Goal: Find specific page/section: Find specific page/section

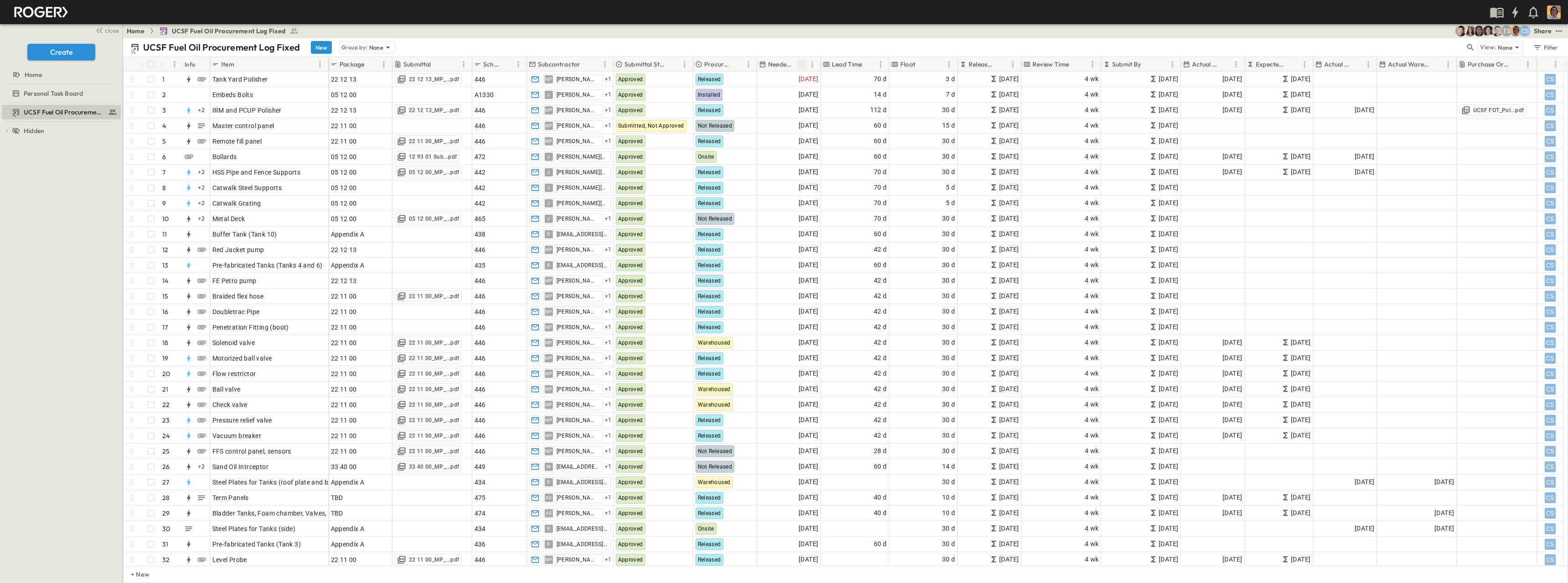
click at [783, 63] on icon "Sort" at bounding box center [801, 64] width 8 height 8
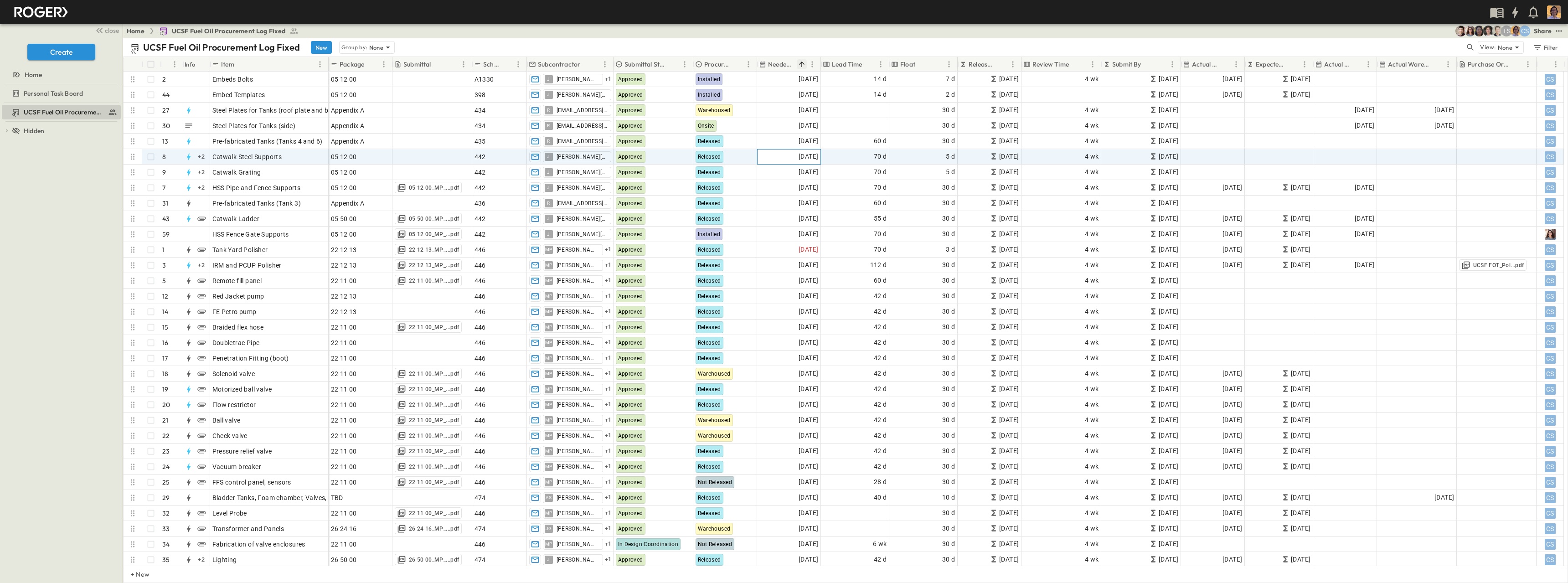
click at [783, 158] on span "[DATE]" at bounding box center [808, 156] width 19 height 10
click at [783, 241] on button "23" at bounding box center [849, 236] width 14 height 10
click at [783, 159] on span "[DATE]" at bounding box center [808, 156] width 19 height 10
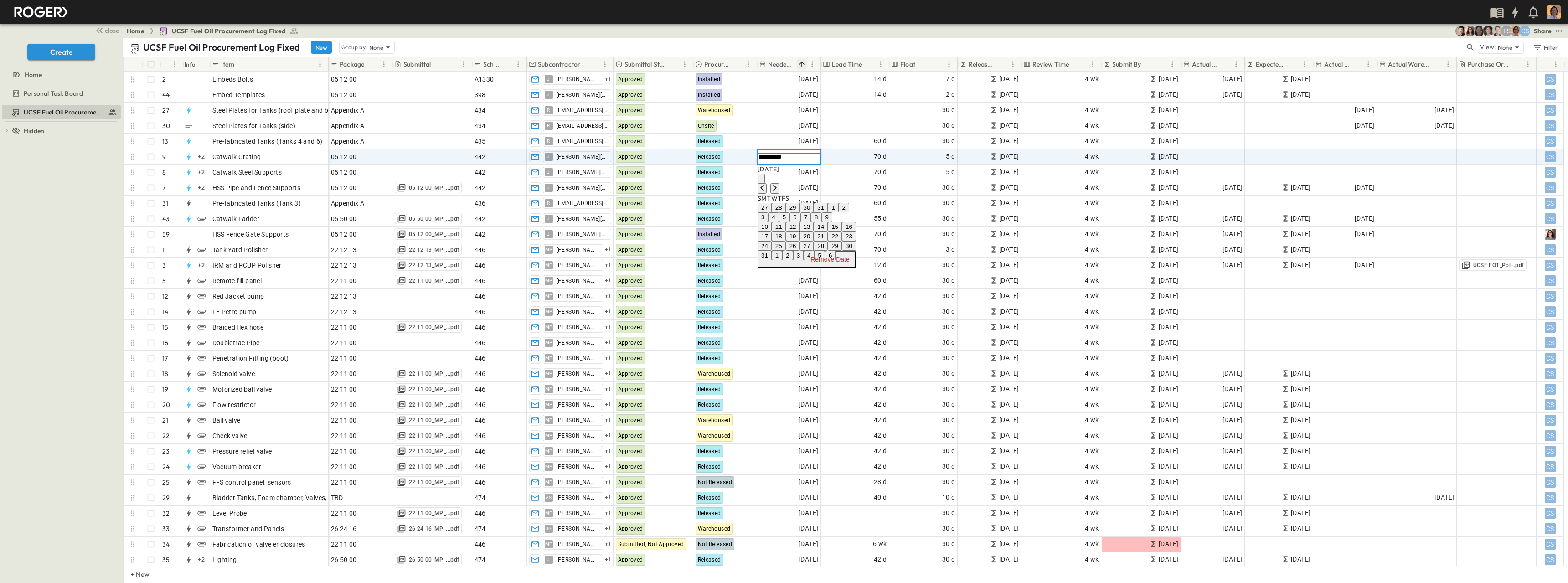
click at [783, 241] on button "23" at bounding box center [849, 236] width 14 height 10
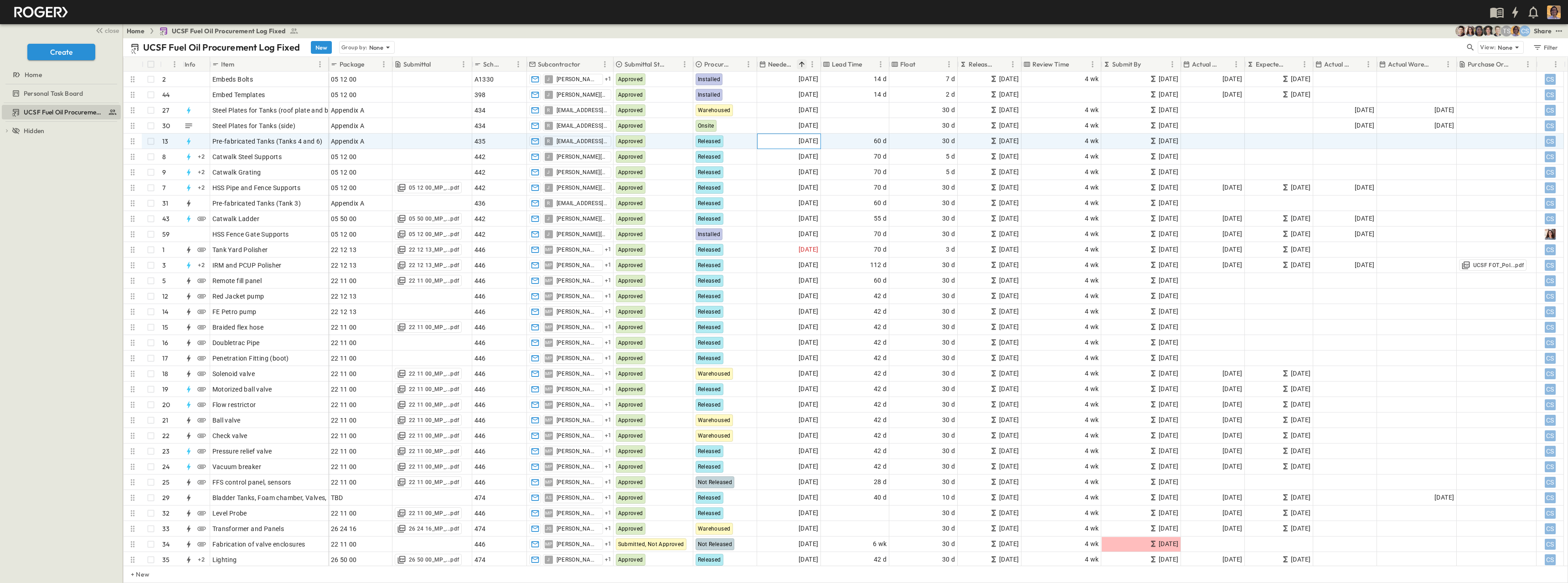
click at [783, 142] on span "[DATE]" at bounding box center [808, 141] width 19 height 10
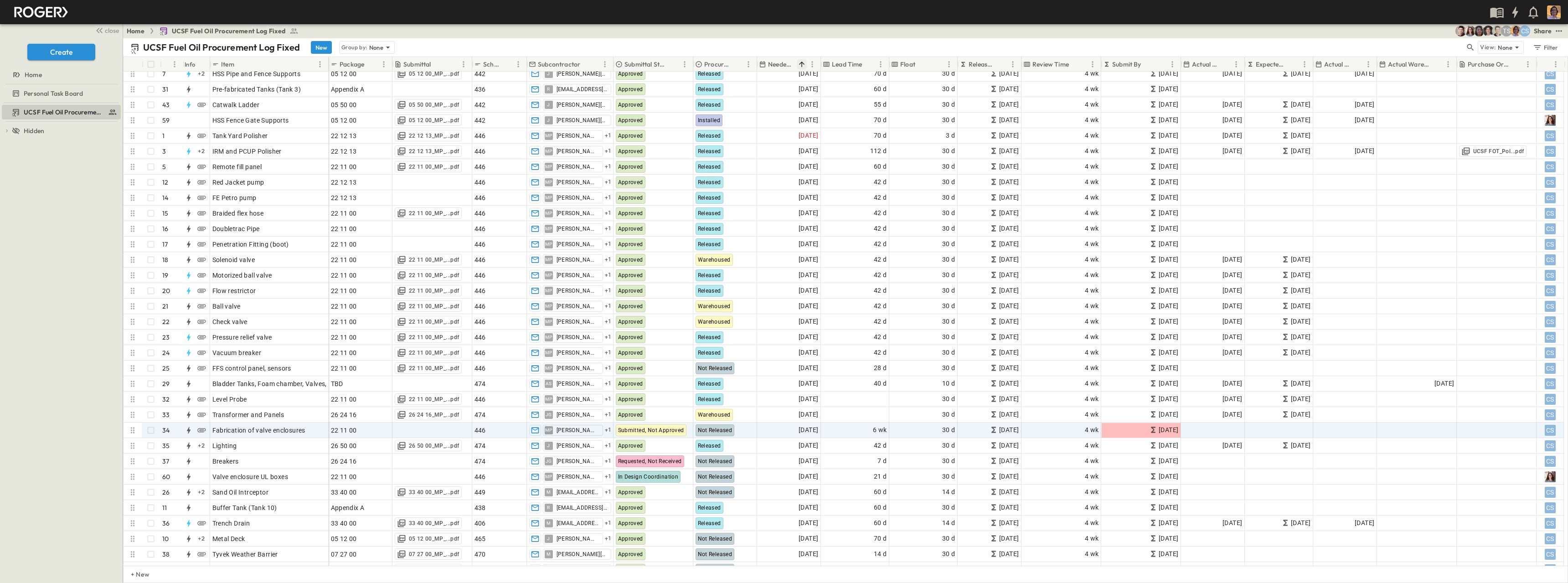
scroll to position [137, 0]
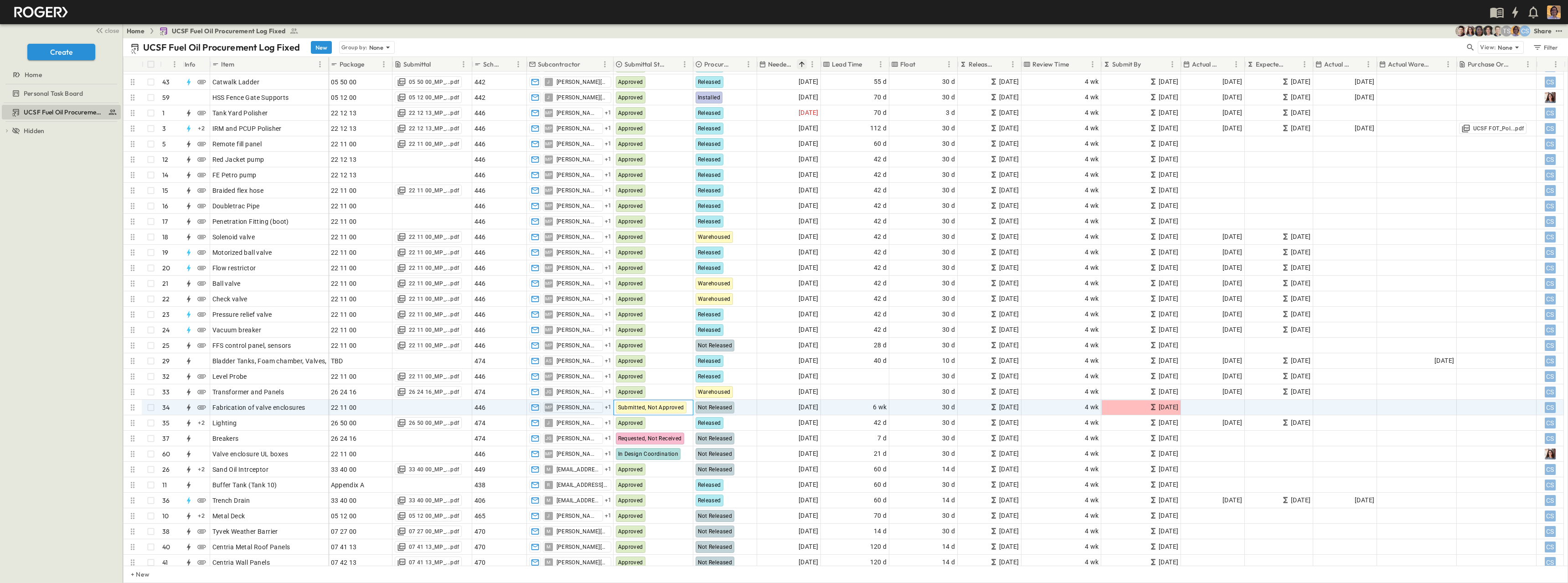
click at [650, 410] on span "Submitted, Not Approved" at bounding box center [651, 407] width 66 height 6
click at [665, 380] on span "In Design Coordination" at bounding box center [658, 379] width 59 height 7
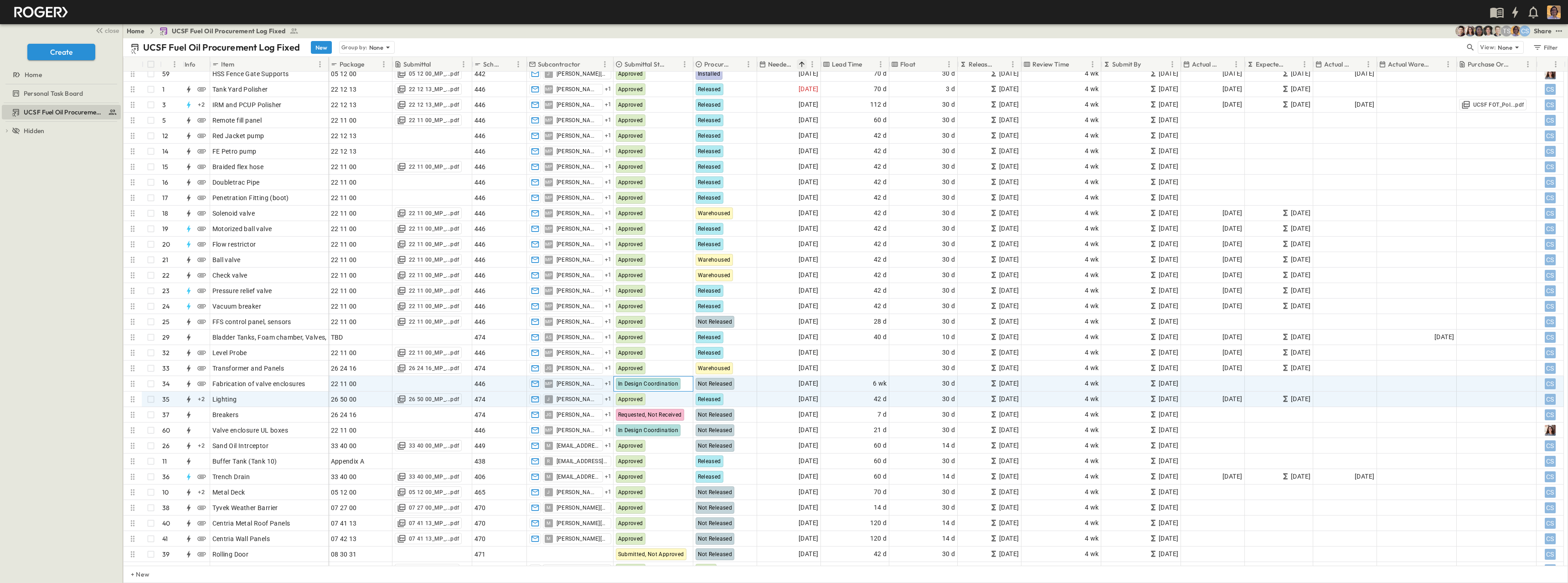
scroll to position [183, 0]
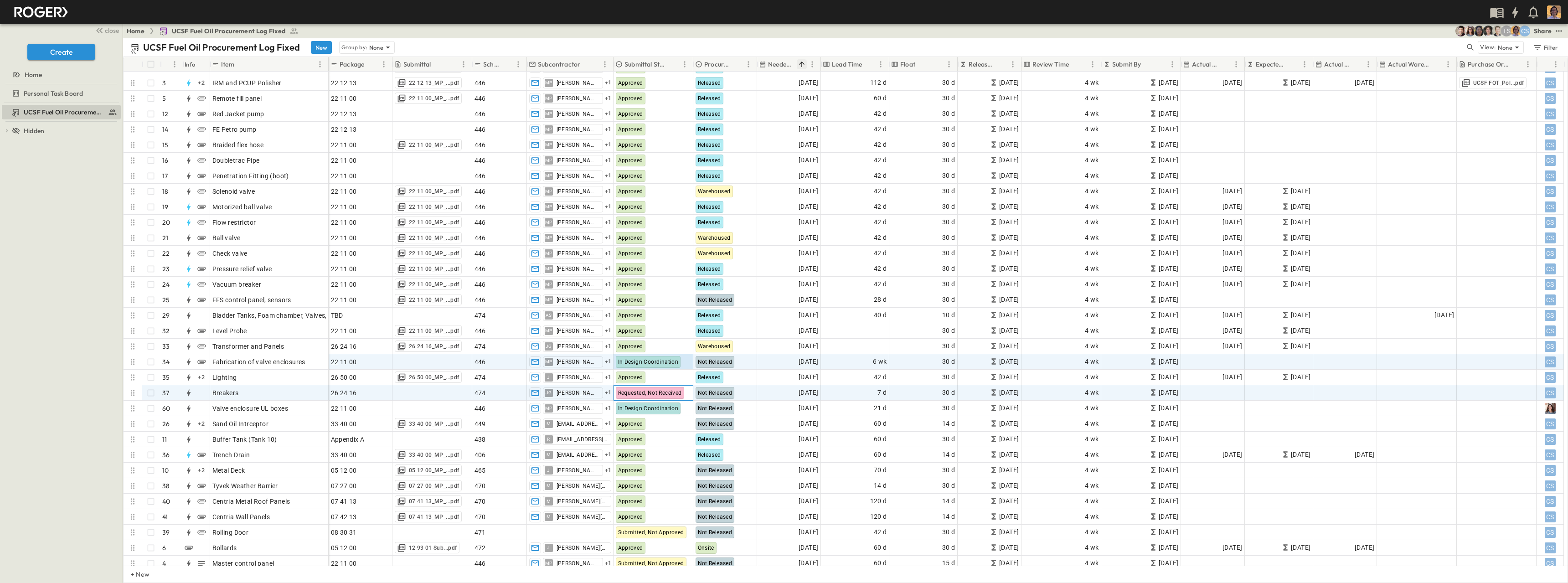
click at [663, 393] on span "Requested, Not Received" at bounding box center [649, 393] width 64 height 6
click at [718, 392] on span "Not Released" at bounding box center [715, 393] width 35 height 6
click at [658, 394] on span "Requested, Not Received" at bounding box center [649, 393] width 64 height 6
click at [63, 382] on div "UCSF Fuel Oil Procurement Log Fixed To pick up a draggable item, press the spac…" at bounding box center [61, 343] width 122 height 480
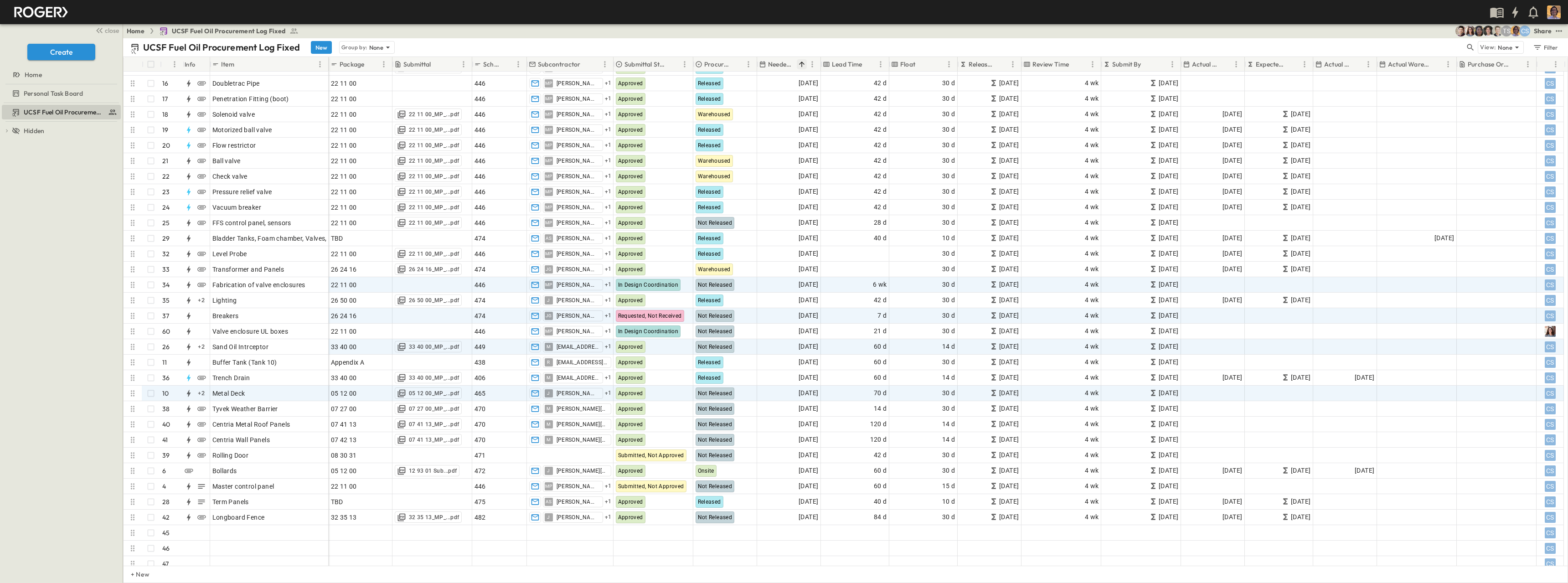
scroll to position [273, 0]
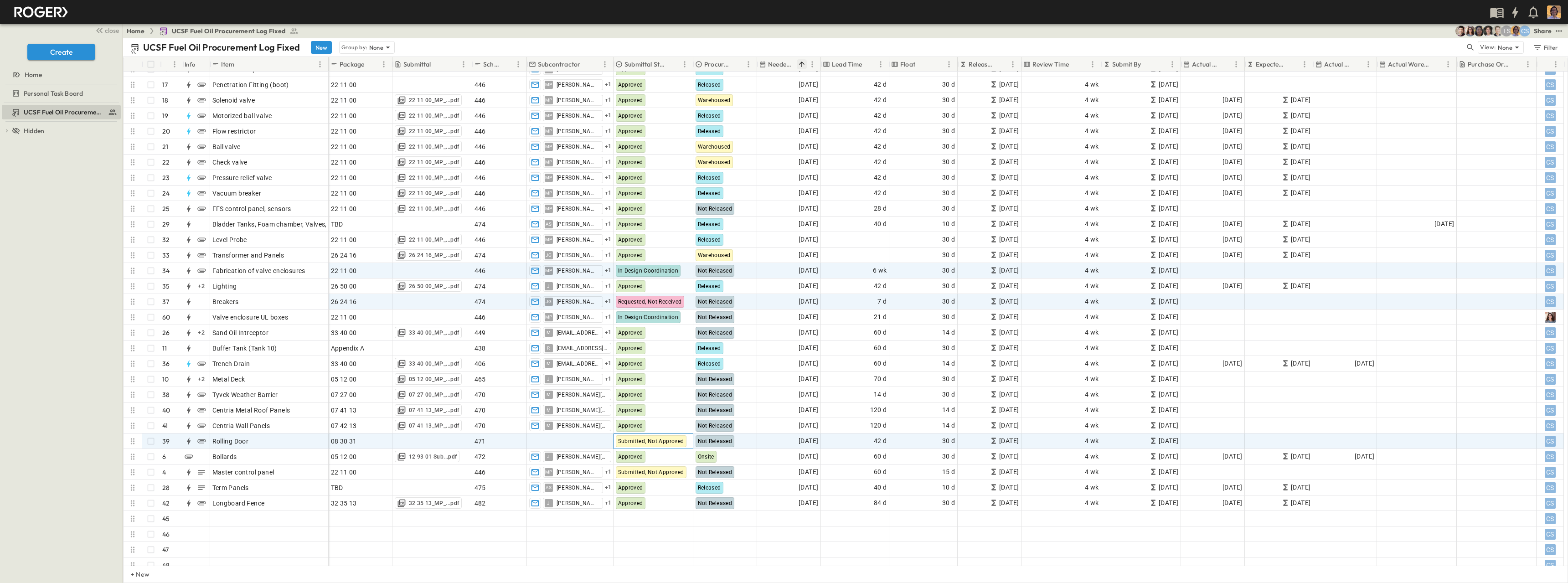
click at [673, 441] on span "Submitted, Not Approved" at bounding box center [651, 441] width 66 height 6
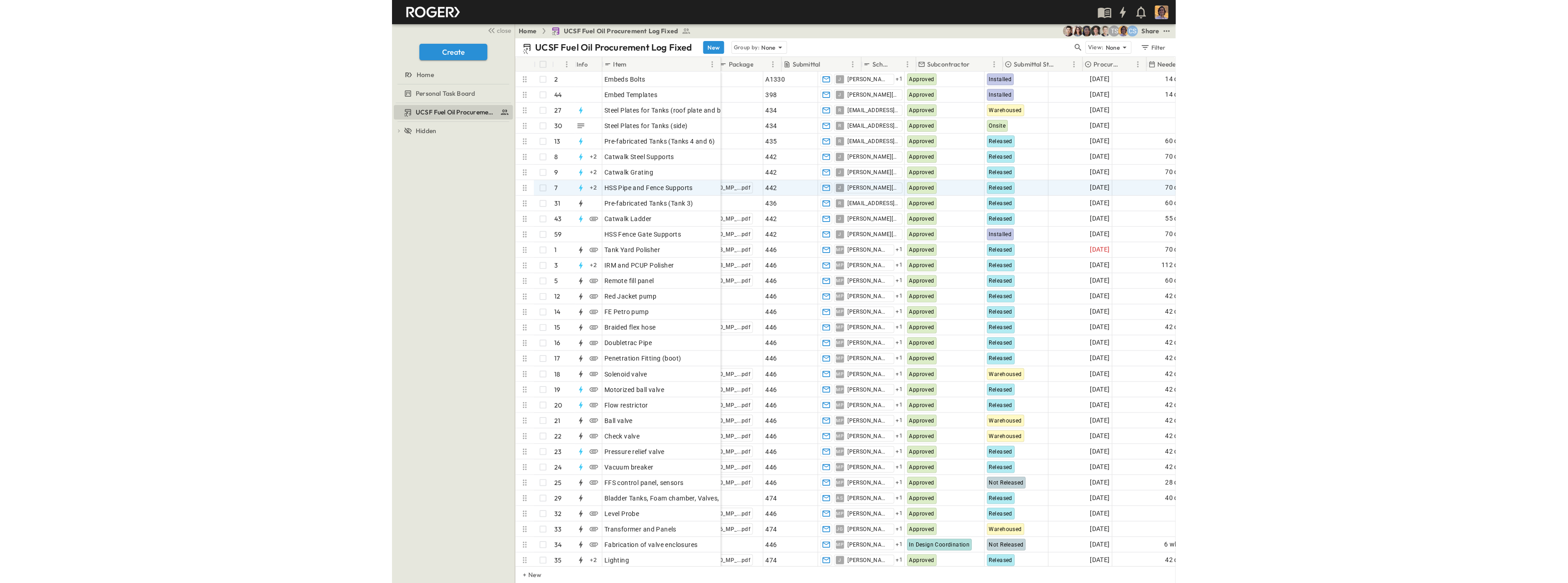
scroll to position [0, 3]
